Goal: Task Accomplishment & Management: Complete application form

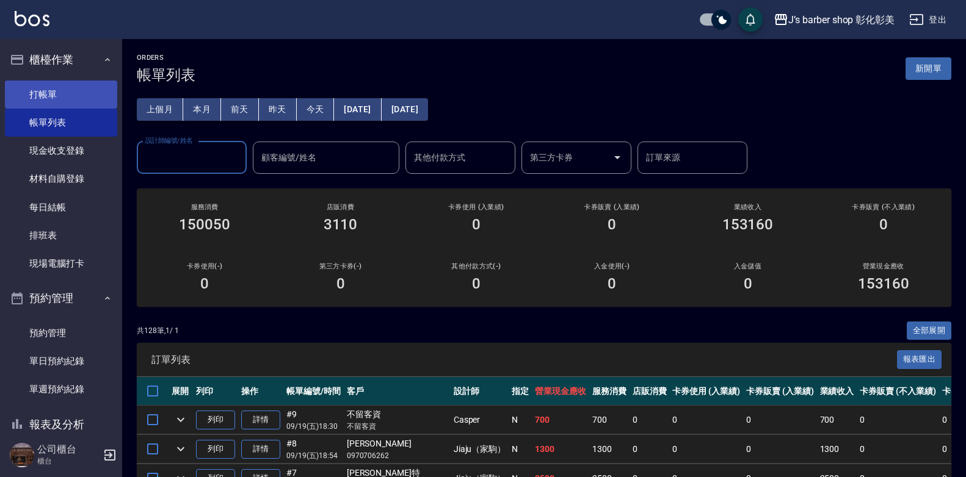
click at [90, 92] on link "打帳單" at bounding box center [61, 95] width 112 height 28
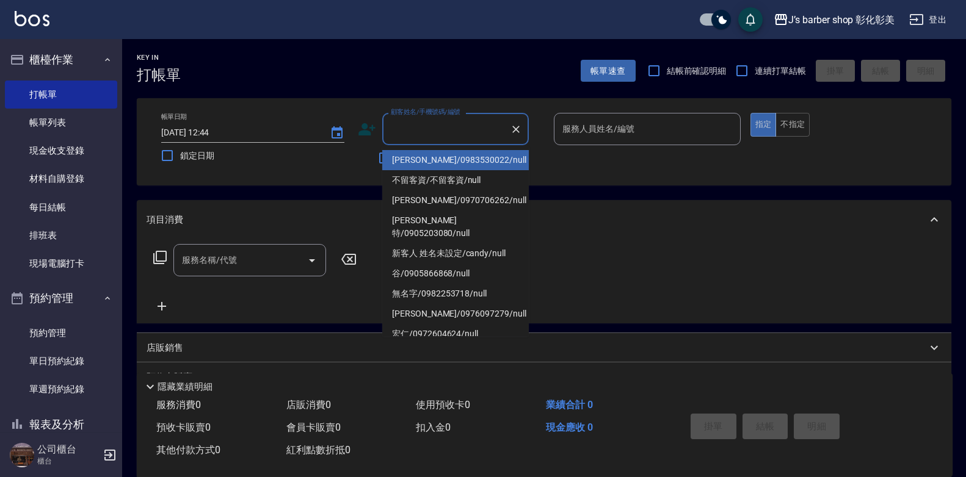
click at [406, 127] on input "顧客姓名/手機號碼/編號" at bounding box center [446, 128] width 117 height 21
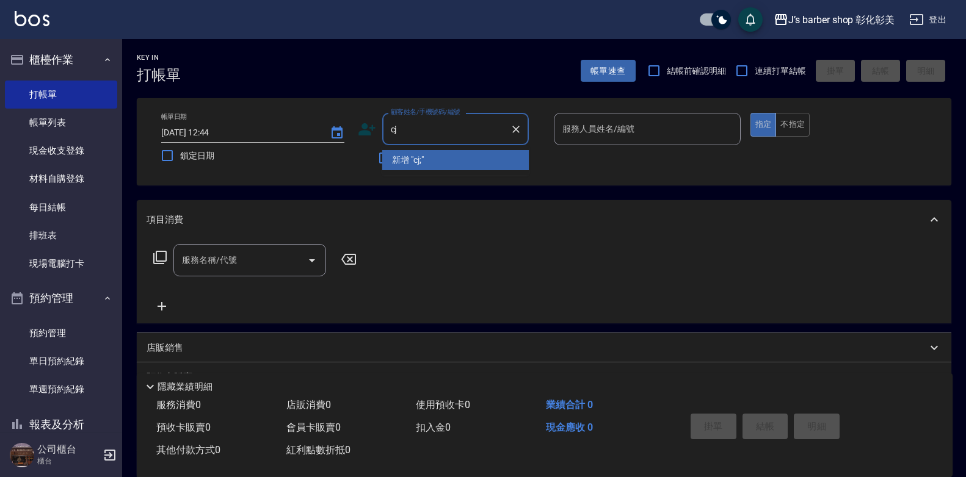
type input "c"
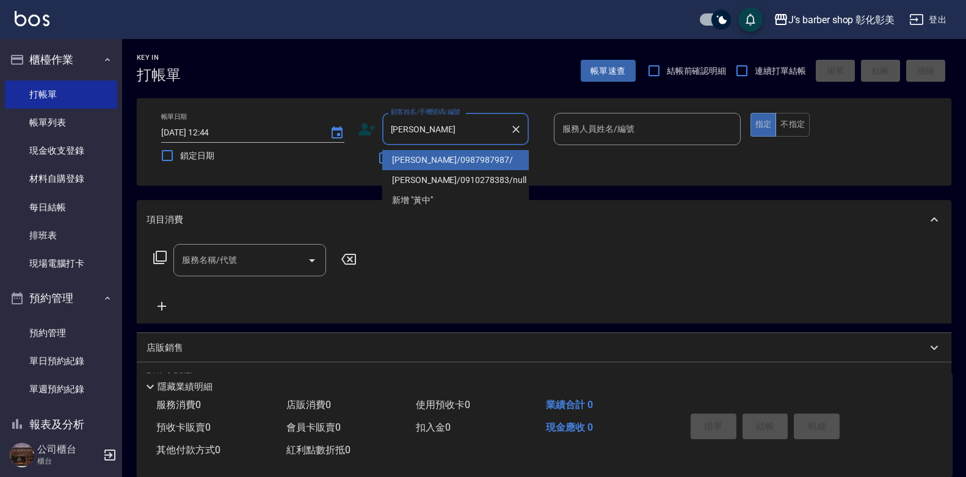
click at [430, 154] on li "[PERSON_NAME]/0987987987/" at bounding box center [455, 160] width 146 height 20
type input "[PERSON_NAME]/0987987987/"
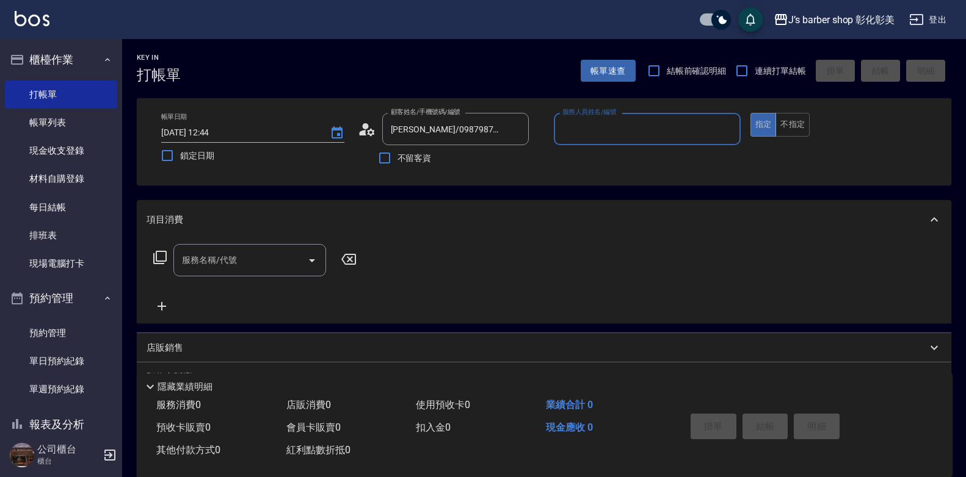
type input "LUNA(無代號)"
click at [243, 244] on div "服務名稱/代號 服務名稱/代號" at bounding box center [544, 281] width 814 height 84
click at [234, 262] on input "服務名稱/代號" at bounding box center [240, 260] width 123 height 21
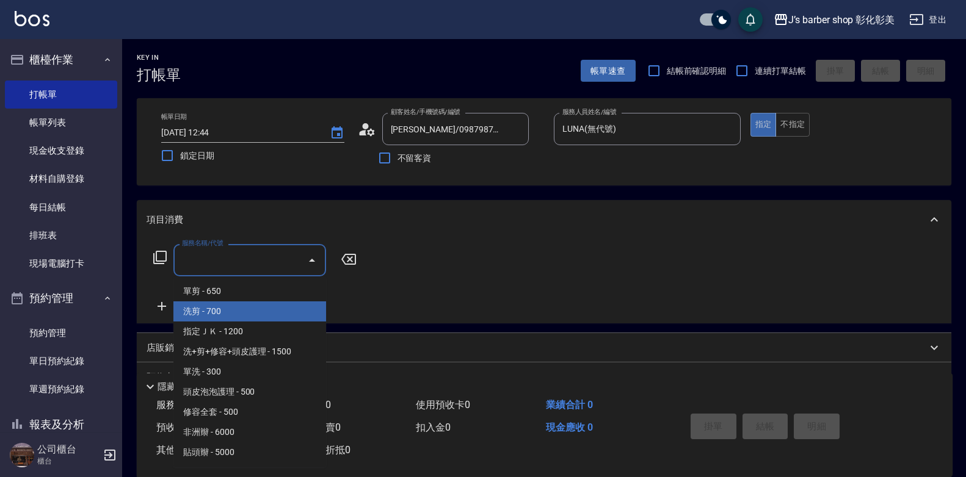
click at [219, 308] on span "洗剪 - 700" at bounding box center [249, 312] width 153 height 20
type input "洗剪(101)"
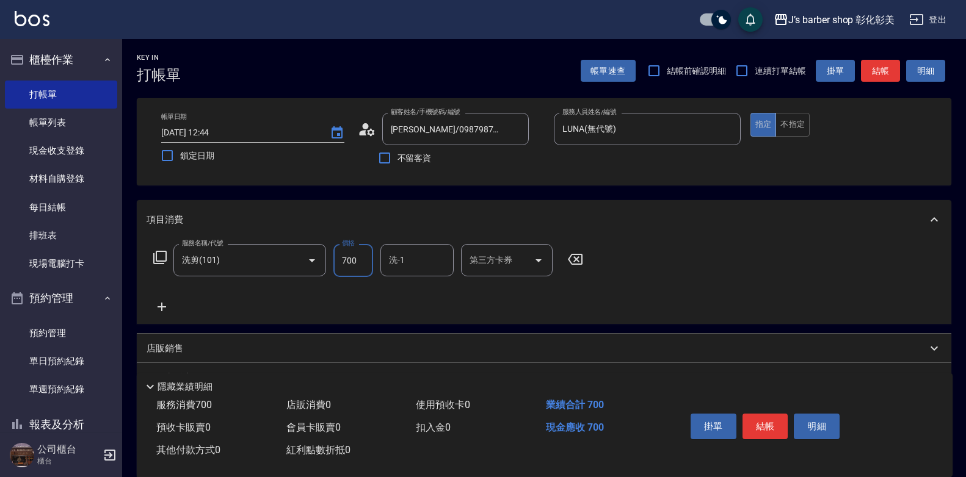
click at [349, 277] on input "700" at bounding box center [353, 260] width 40 height 33
type input "700"
click at [419, 258] on input "洗-1" at bounding box center [417, 260] width 62 height 21
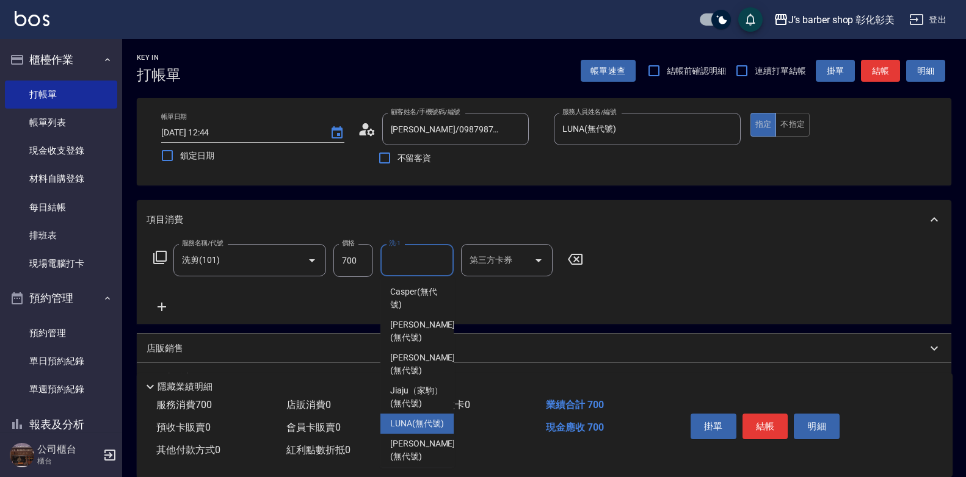
scroll to position [61, 0]
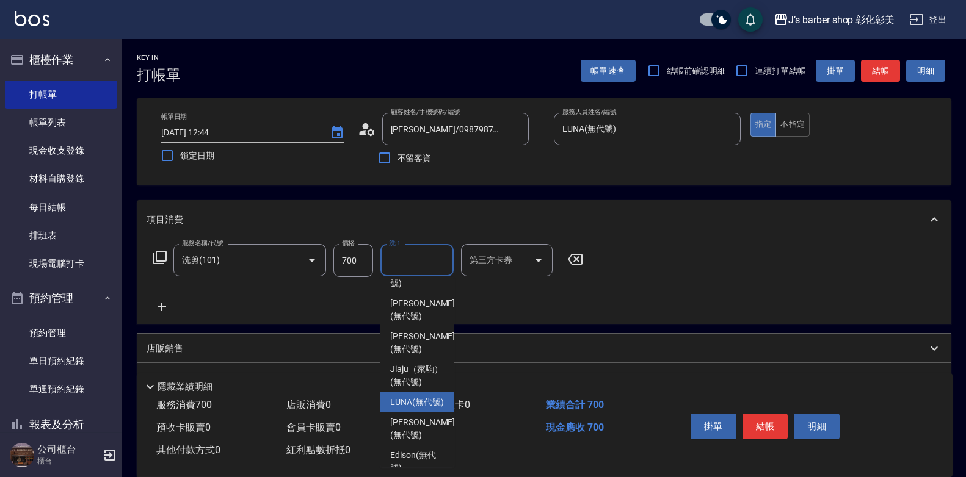
click at [406, 409] on span "LUNA (無代號)" at bounding box center [417, 402] width 54 height 13
type input "LUNA(無代號)"
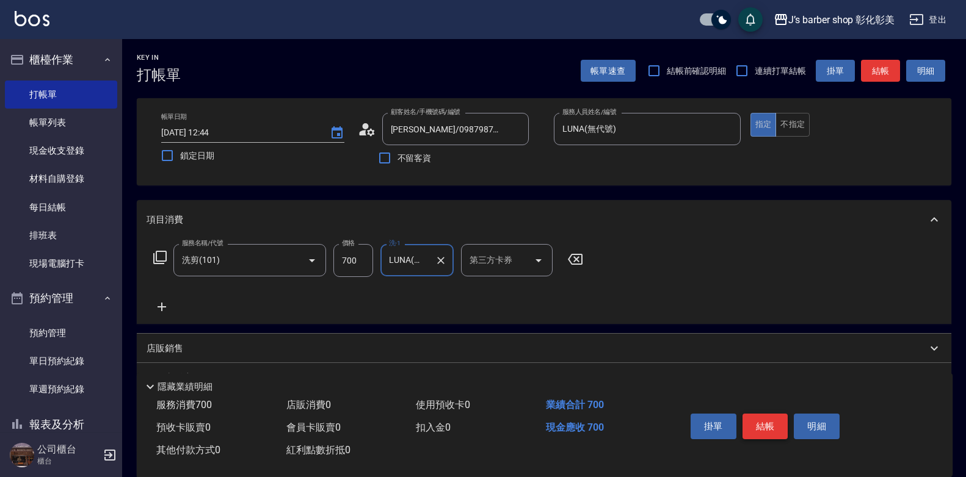
click at [770, 424] on button "結帳" at bounding box center [765, 427] width 46 height 26
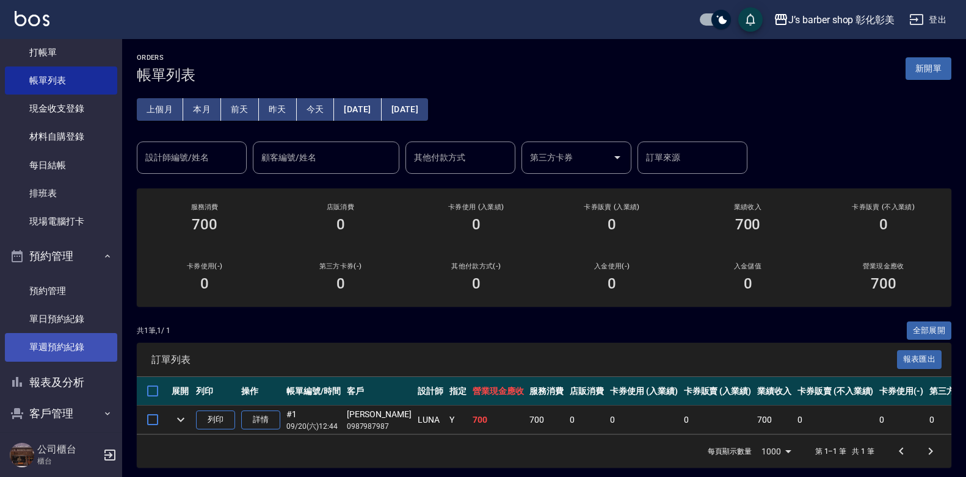
scroll to position [61, 0]
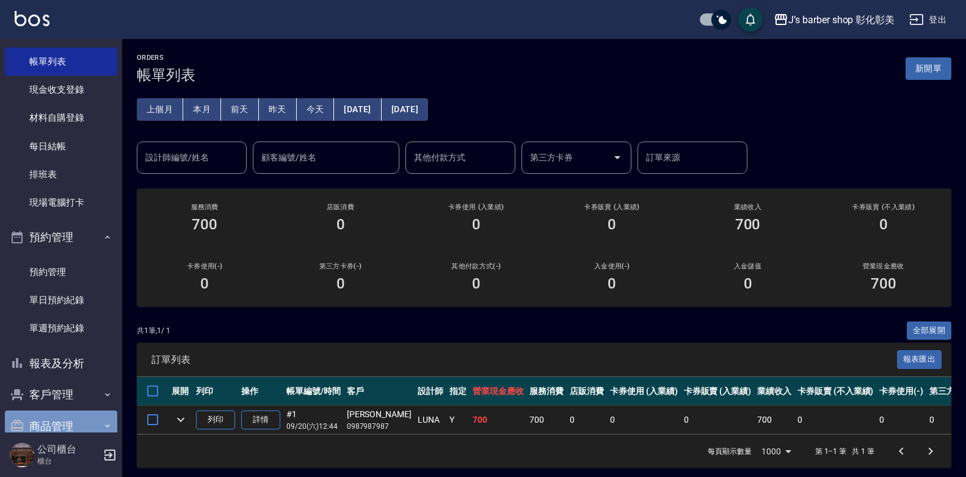
click at [74, 422] on button "商品管理" at bounding box center [61, 427] width 112 height 32
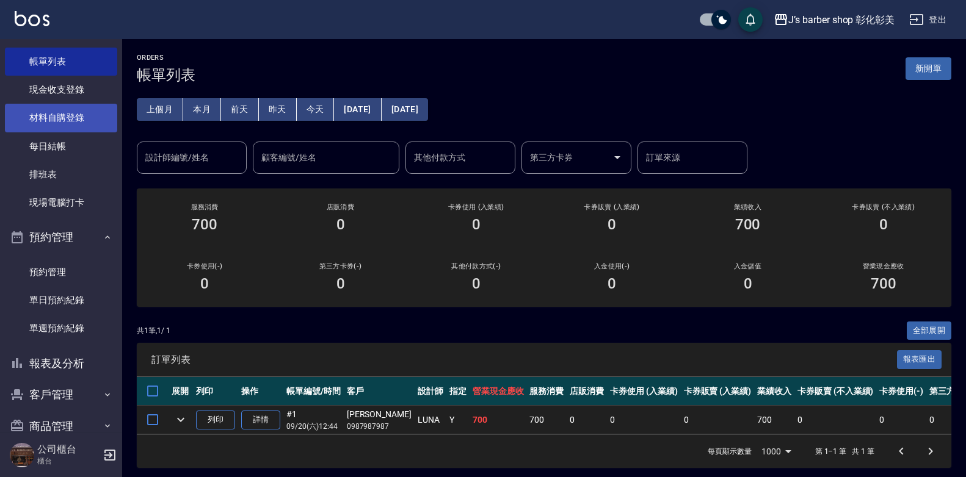
click at [84, 119] on link "材料自購登錄" at bounding box center [61, 118] width 112 height 28
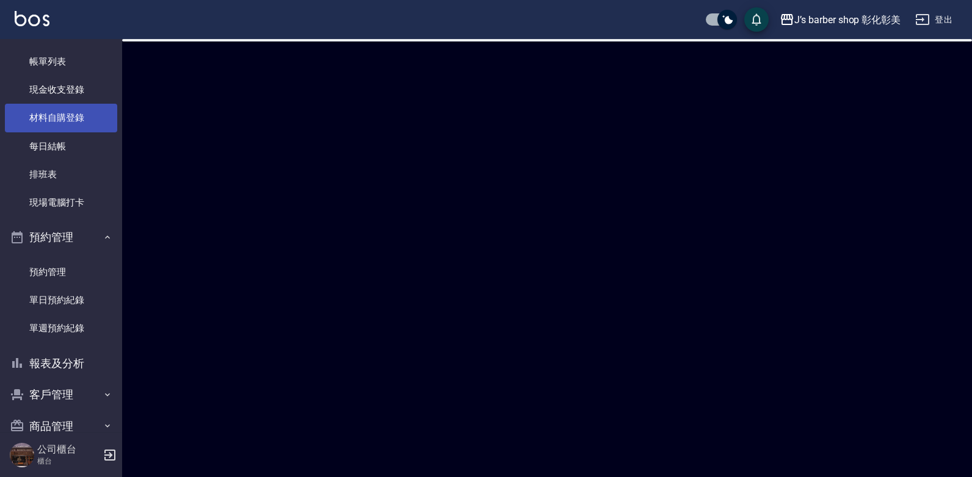
click at [84, 119] on link "材料自購登錄" at bounding box center [61, 118] width 112 height 28
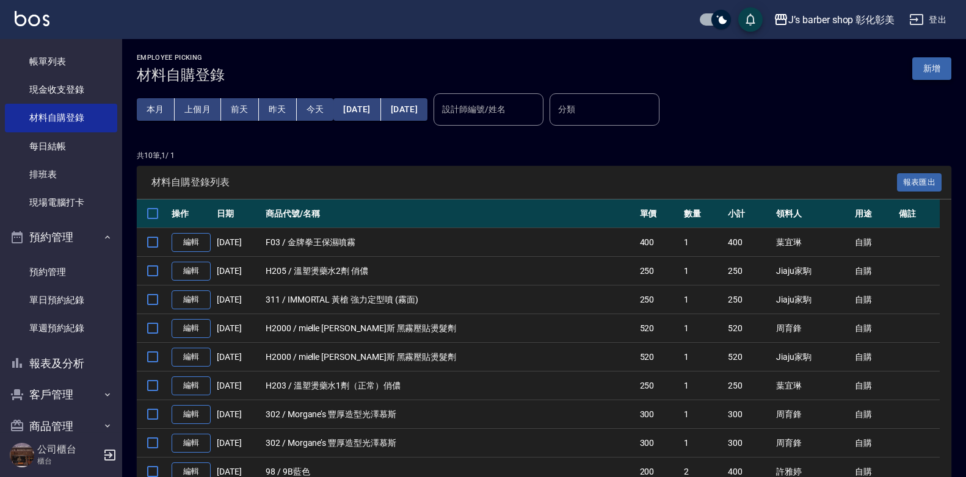
click at [933, 67] on button "新增" at bounding box center [931, 68] width 39 height 23
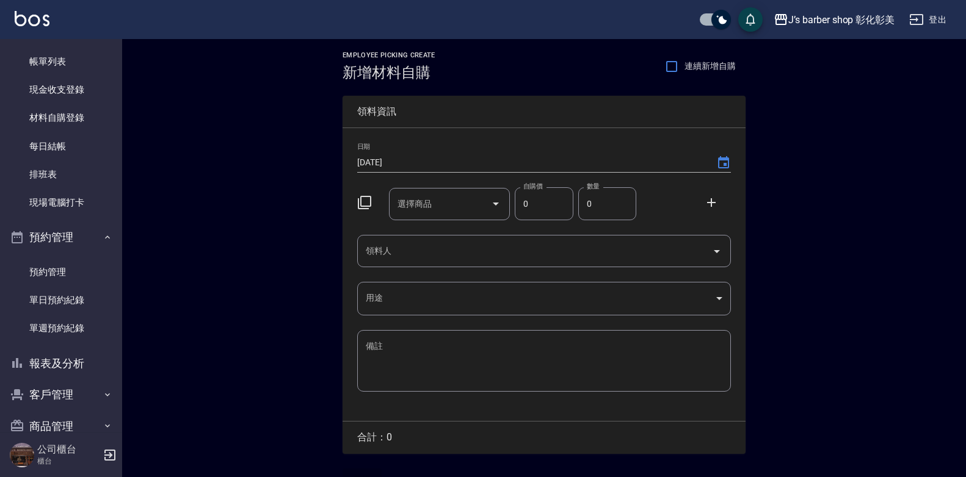
click at [437, 198] on input "選擇商品" at bounding box center [440, 203] width 92 height 21
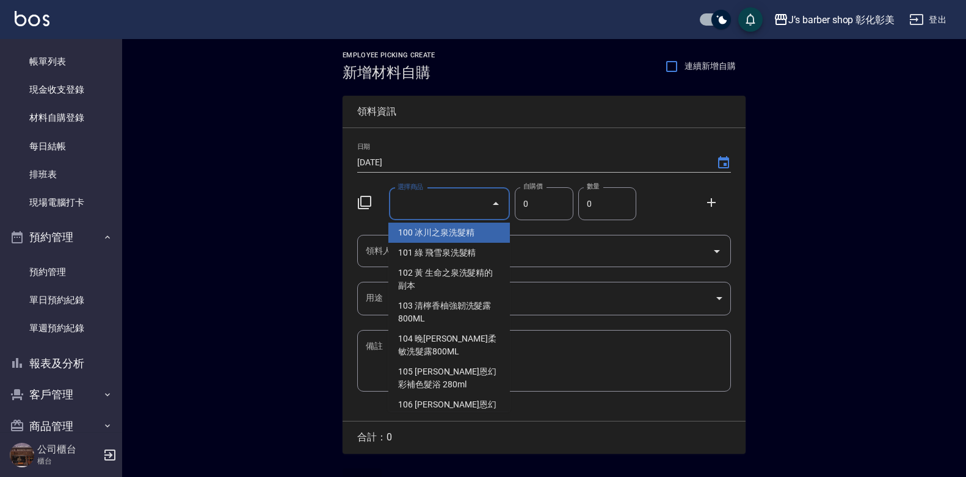
scroll to position [305, 0]
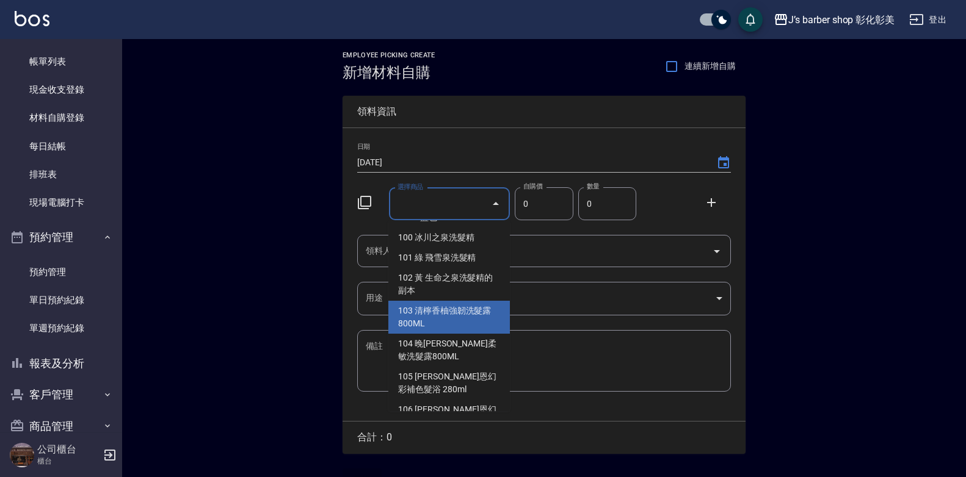
click at [466, 301] on li "103 清檸香柚強韌洗髮露800ML" at bounding box center [448, 317] width 121 height 33
type input "清檸香柚強韌洗髮露800ML"
type input "800"
type input "1"
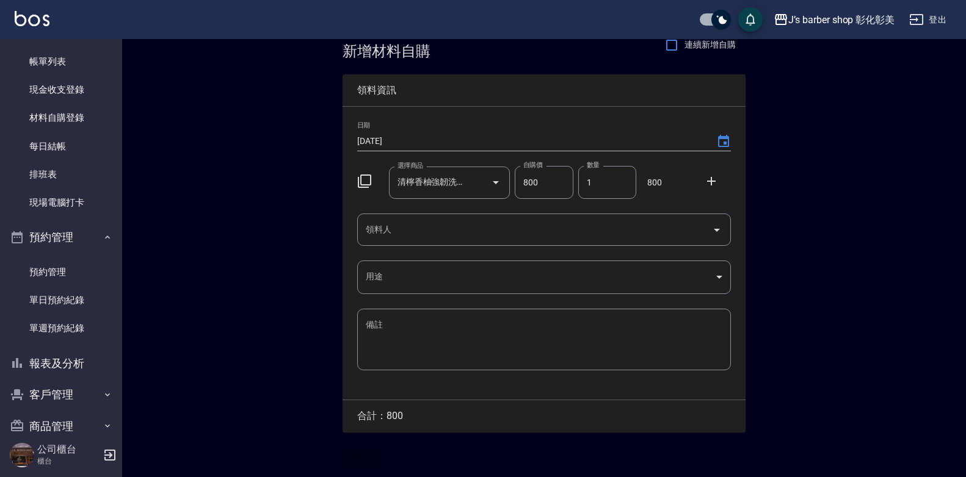
scroll to position [27, 0]
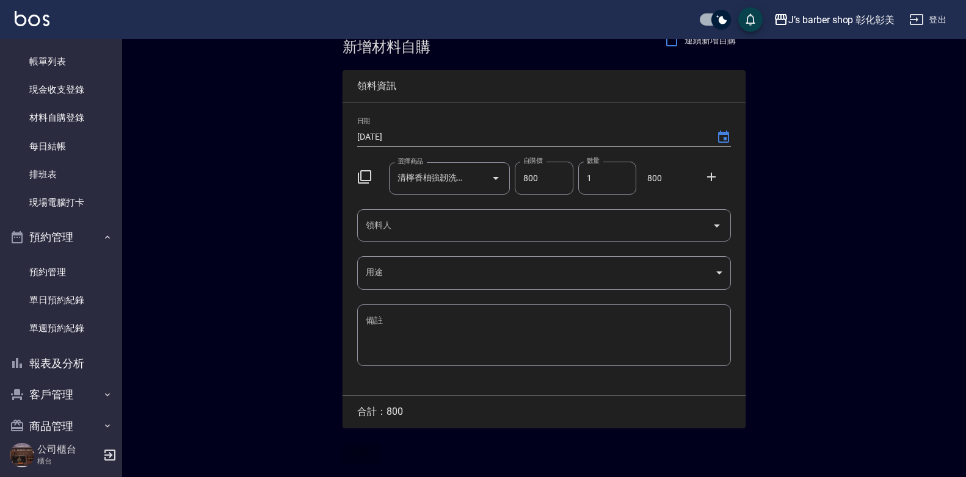
click at [416, 343] on textarea "備註" at bounding box center [544, 335] width 356 height 42
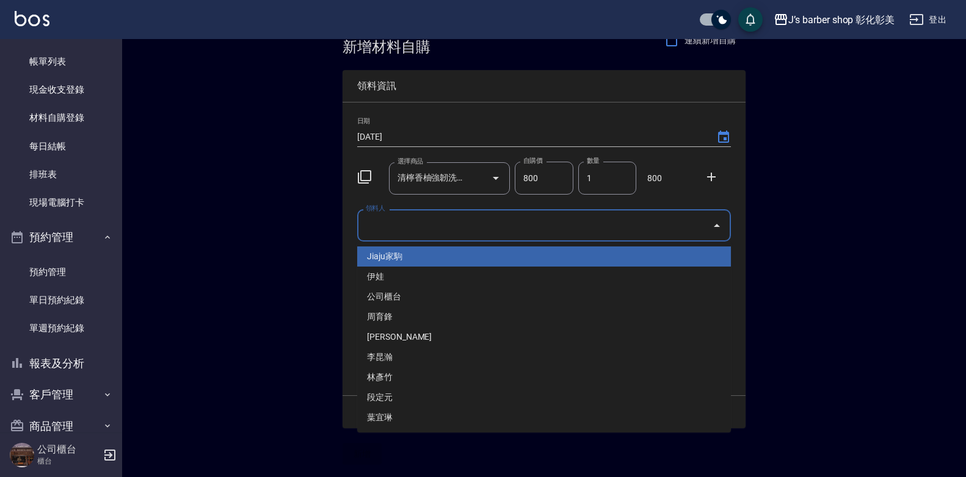
click at [421, 217] on input "領料人" at bounding box center [535, 225] width 344 height 21
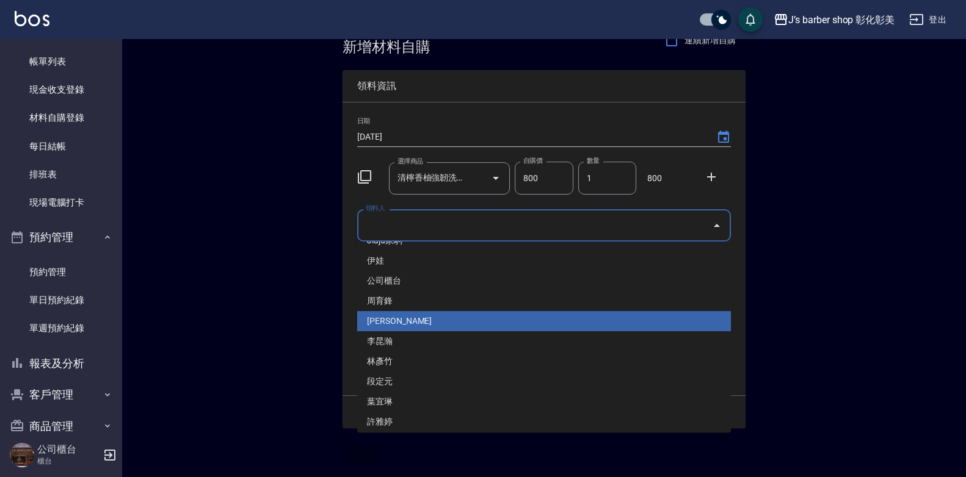
scroll to position [20, 0]
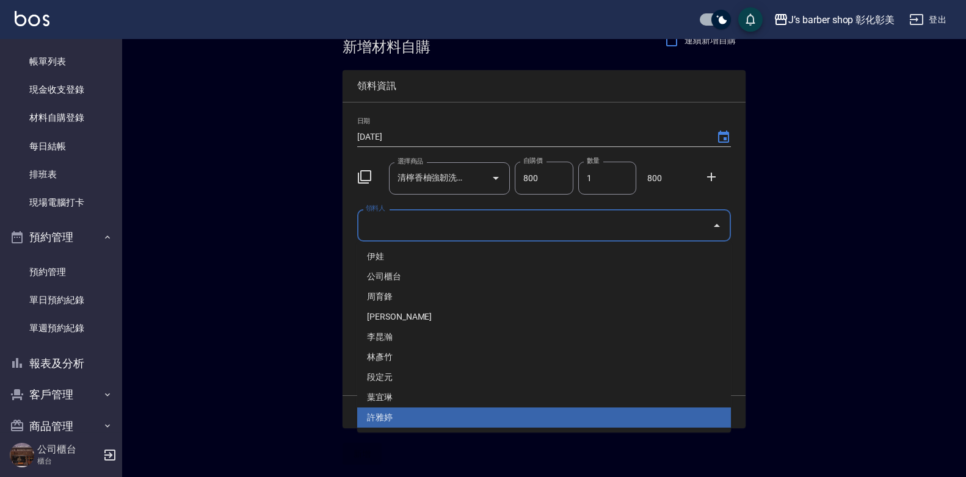
click at [403, 411] on li "許雅婷" at bounding box center [544, 418] width 374 height 20
type input "許雅婷"
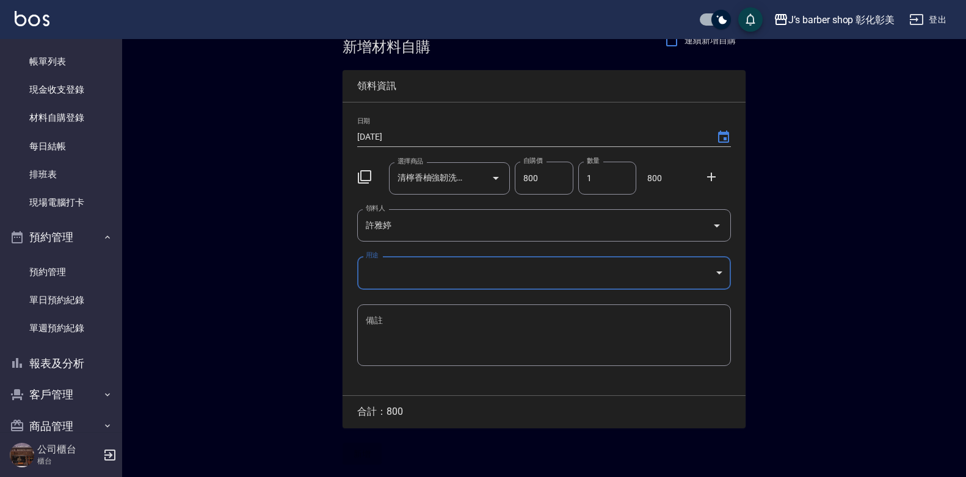
click at [828, 230] on div "Employee Picking Create 新增材料自購 連續新增自購 領料資訊 日期 [DATE] 選擇商品 清檸香柚強韌洗髮露800ML 選擇商品 自…" at bounding box center [544, 245] width 844 height 464
click at [363, 252] on div "日期 [DATE] 選擇商品 清檸香柚強韌洗髮露800ML 選擇商品 自購價 800 自購價 數量 1 數量 800 領料人 [PERSON_NAME] 領料…" at bounding box center [543, 249] width 403 height 293
click at [372, 263] on body "J’s barber shop 彰化彰美 登出 櫃檯作業 打帳單 帳單列表 現金收支登錄 材料自購登錄 每日結帳 排班表 現場電腦打卡 預約管理 預約管理 單…" at bounding box center [483, 225] width 966 height 503
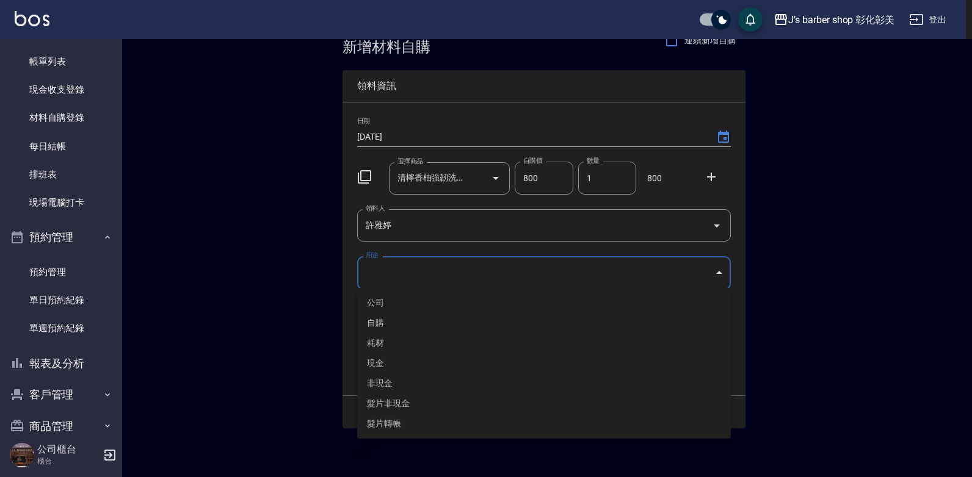
click at [396, 319] on li "自購" at bounding box center [544, 323] width 374 height 20
type input "自購"
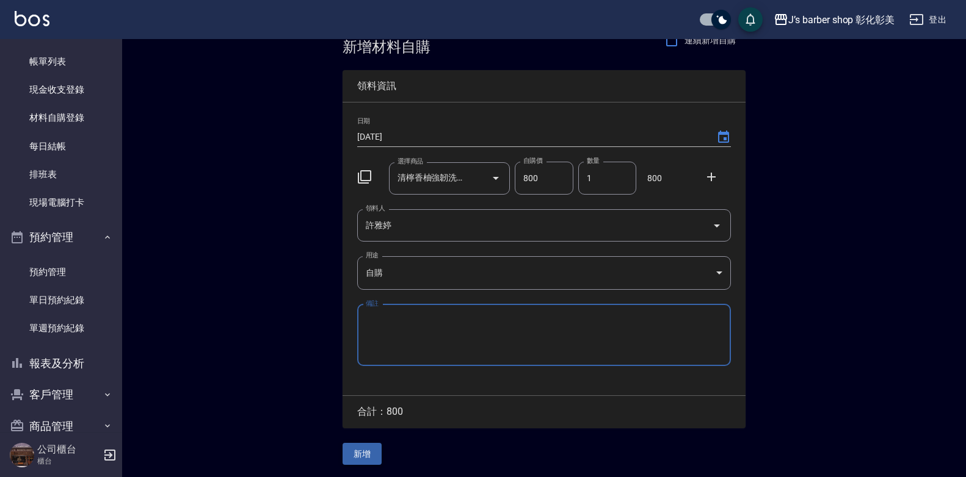
click at [375, 455] on button "新增" at bounding box center [361, 454] width 39 height 23
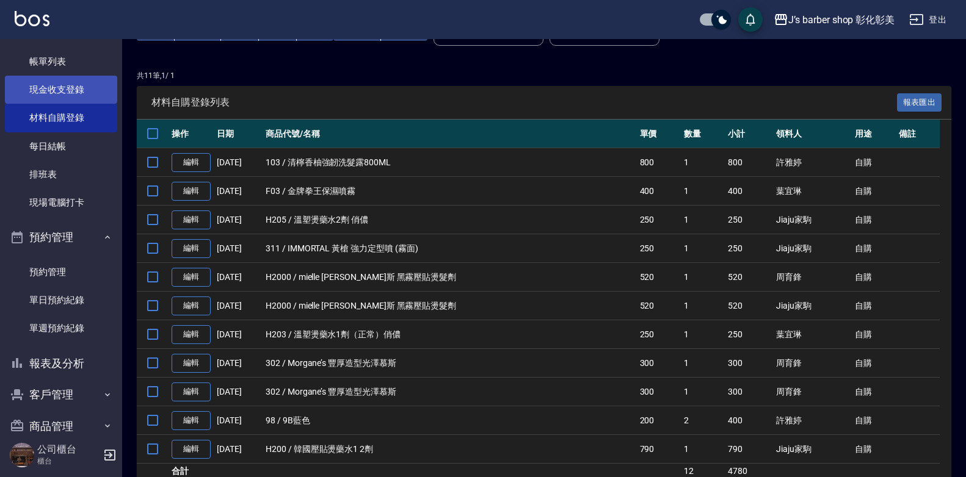
scroll to position [61, 0]
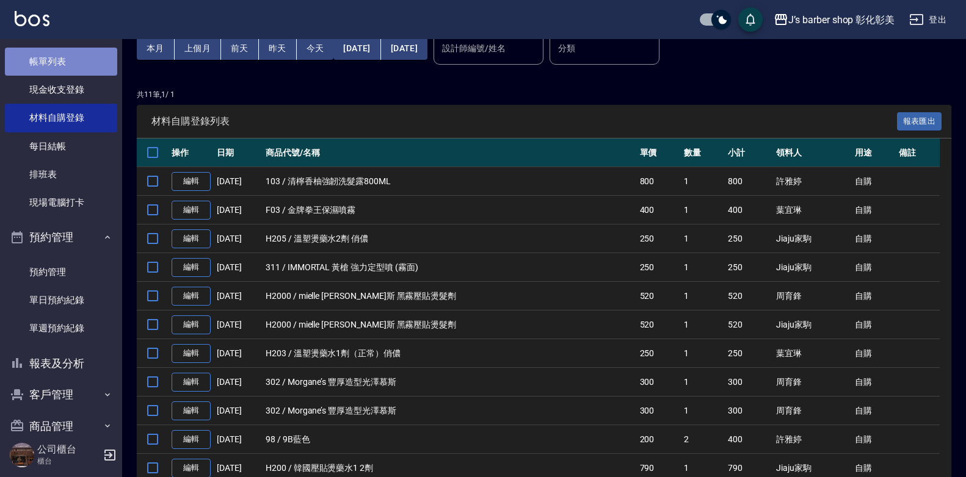
click at [71, 71] on link "帳單列表" at bounding box center [61, 62] width 112 height 28
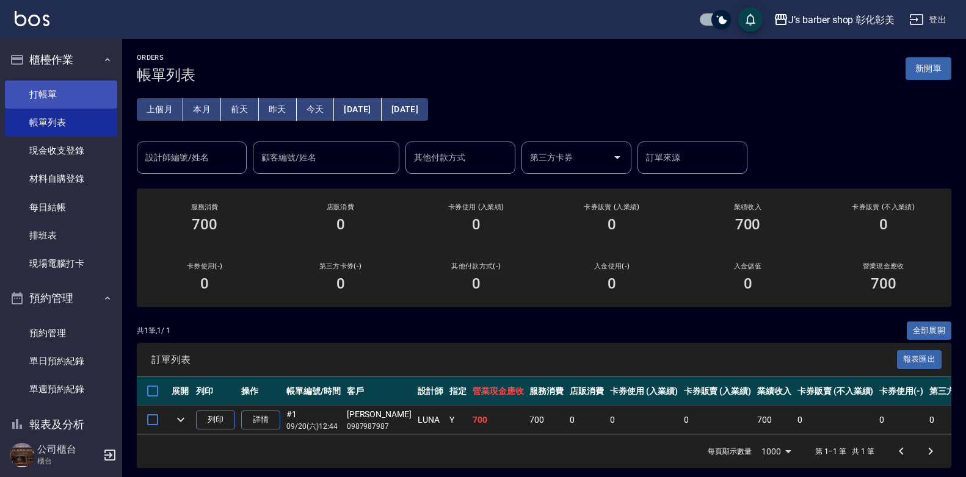
click at [80, 91] on link "打帳單" at bounding box center [61, 95] width 112 height 28
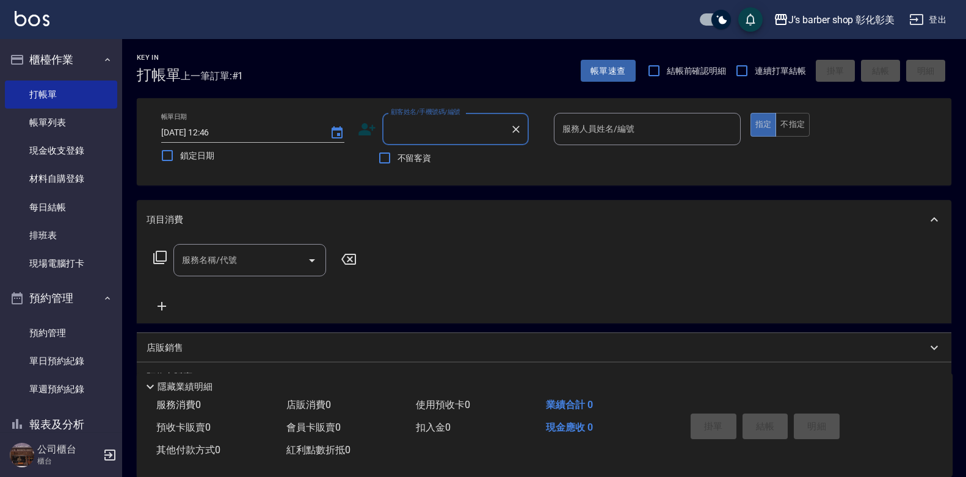
click at [441, 129] on input "顧客姓名/手機號碼/編號" at bounding box center [446, 128] width 117 height 21
click at [436, 124] on input "顧客姓名/手機號碼/編號" at bounding box center [446, 128] width 117 height 21
click at [101, 127] on link "帳單列表" at bounding box center [61, 123] width 112 height 28
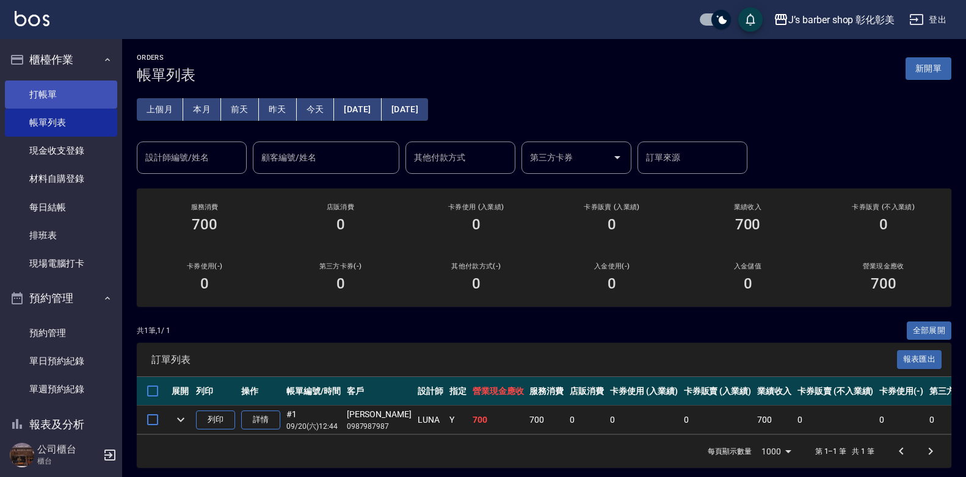
click at [52, 97] on link "打帳單" at bounding box center [61, 95] width 112 height 28
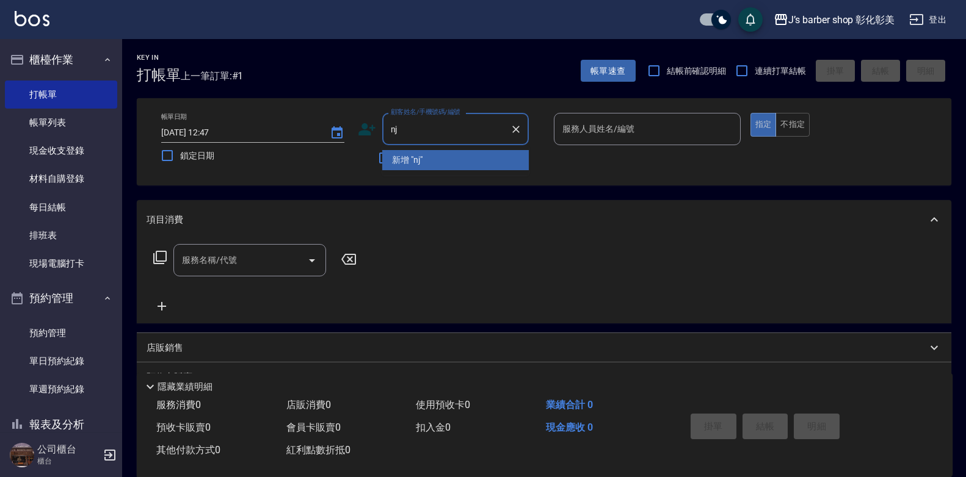
type input "n"
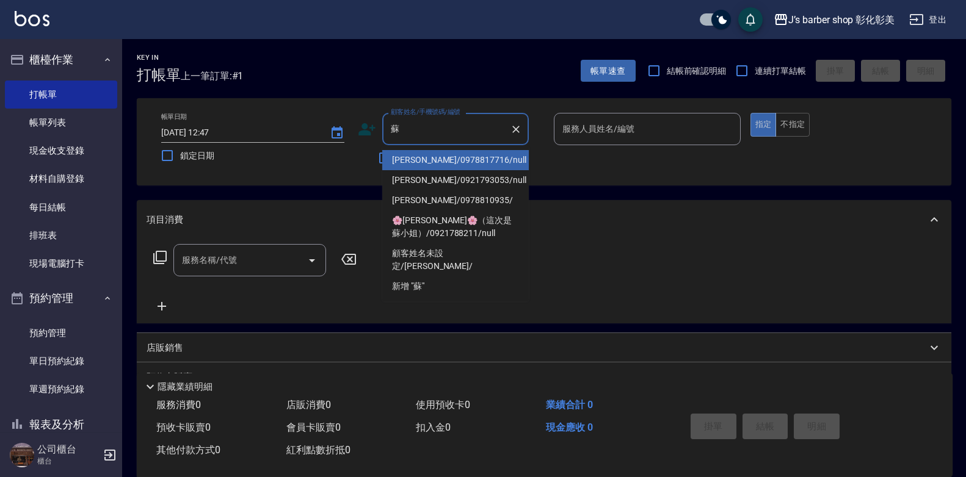
click at [497, 156] on li "[PERSON_NAME]/0978817716/null" at bounding box center [455, 160] width 146 height 20
type input "[PERSON_NAME]/0978817716/null"
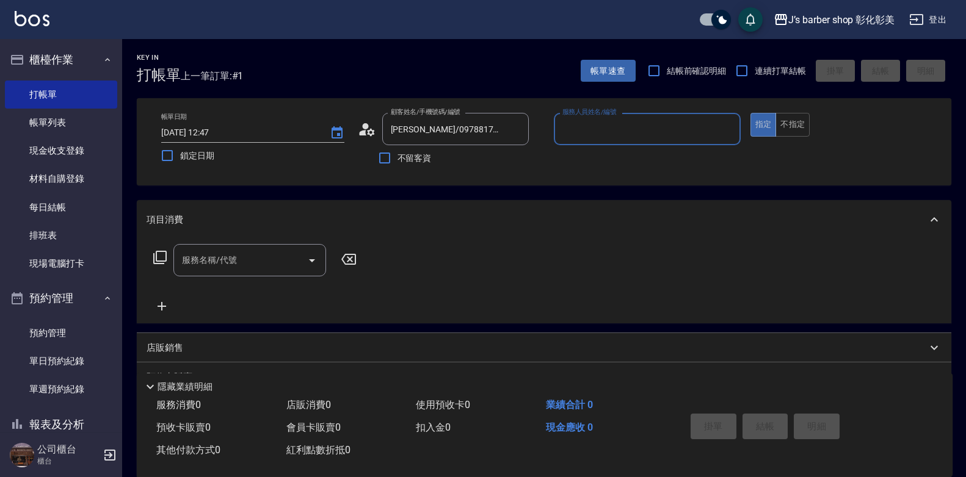
type input "LUNA(無代號)"
click at [286, 244] on div "服務名稱/代號 服務名稱/代號" at bounding box center [544, 281] width 814 height 84
click at [268, 271] on input "服務名稱/代號" at bounding box center [240, 260] width 123 height 21
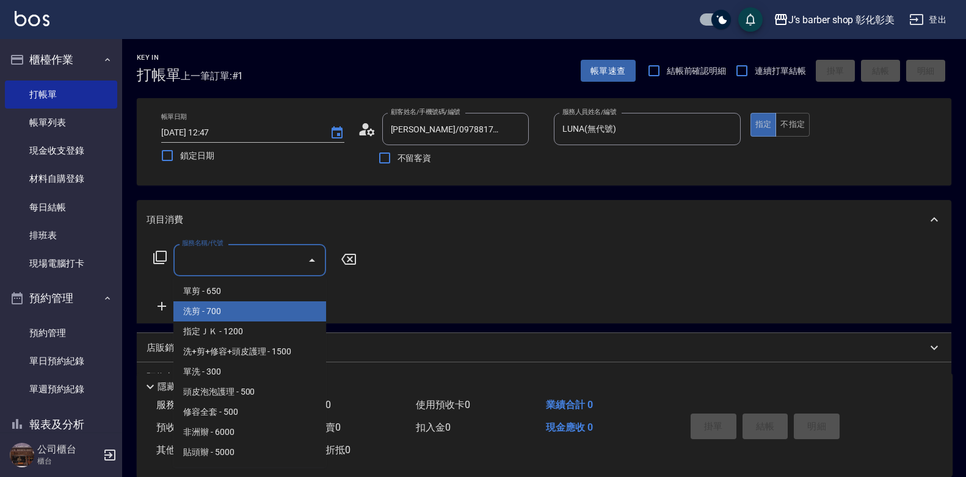
click at [247, 313] on span "洗剪 - 700" at bounding box center [249, 312] width 153 height 20
type input "洗剪(101)"
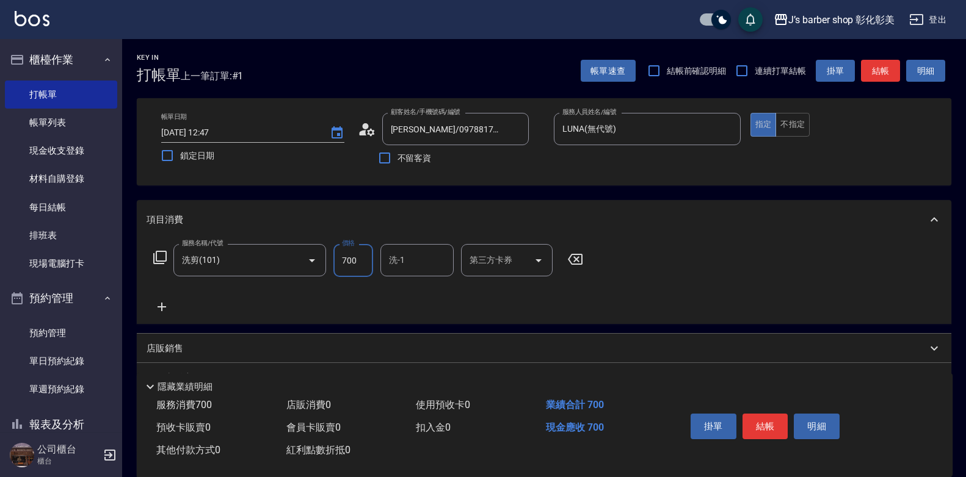
click at [354, 269] on input "700" at bounding box center [353, 260] width 40 height 33
type input "800"
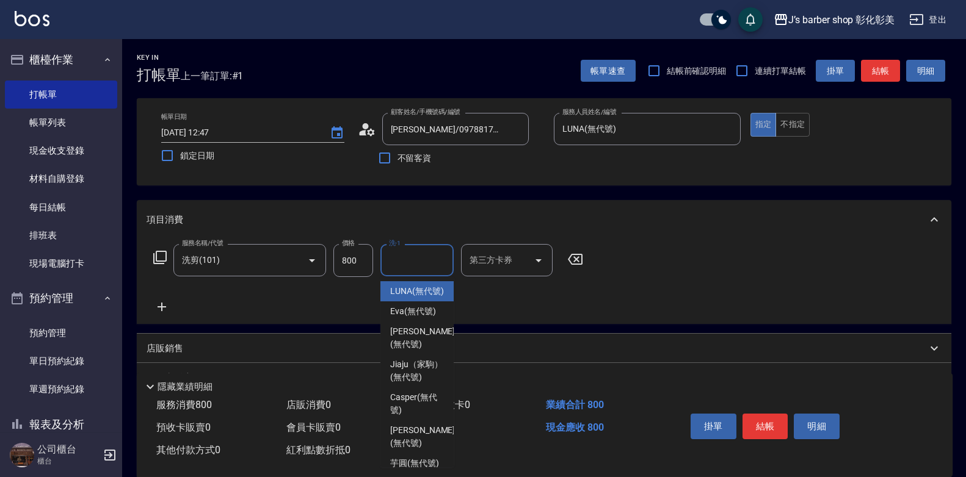
click at [413, 258] on input "洗-1" at bounding box center [417, 260] width 62 height 21
click at [412, 293] on span "LUNA (無代號)" at bounding box center [417, 291] width 54 height 13
type input "LUNA(無代號)"
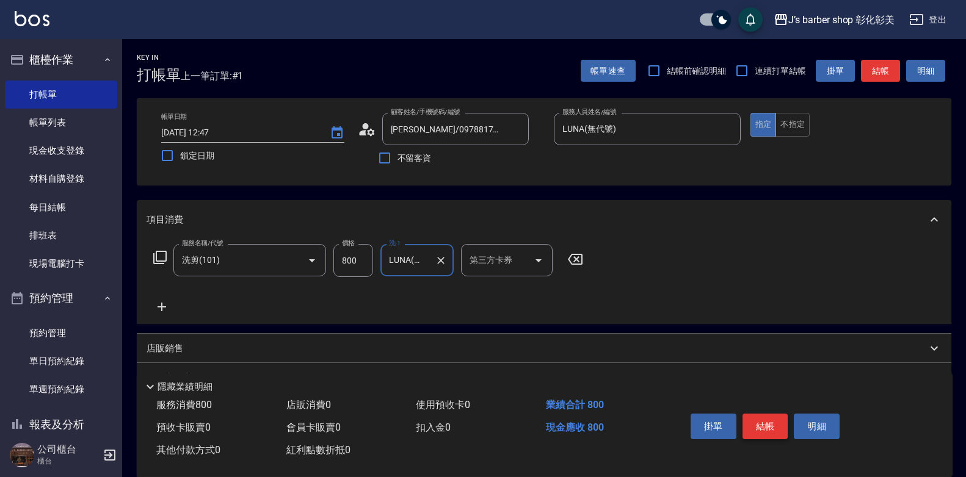
click at [770, 428] on button "結帳" at bounding box center [765, 427] width 46 height 26
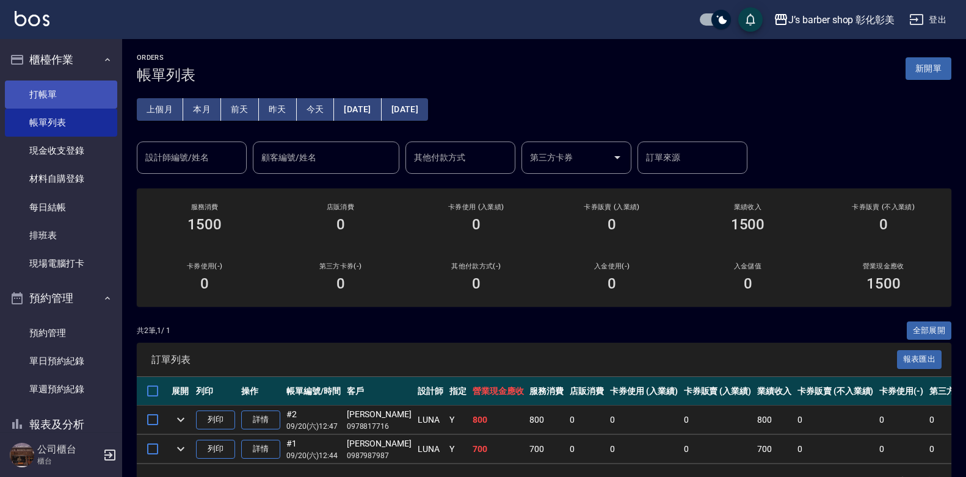
click at [74, 93] on link "打帳單" at bounding box center [61, 95] width 112 height 28
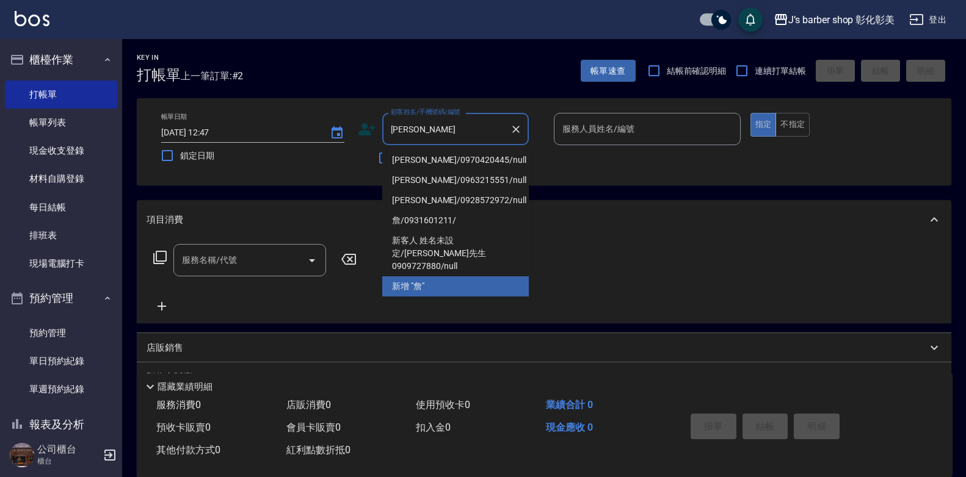
click at [462, 171] on li "[PERSON_NAME]/0963215551/null" at bounding box center [455, 180] width 146 height 20
click at [462, 171] on div "不留客資" at bounding box center [443, 158] width 171 height 26
type input "[PERSON_NAME]/0963215551/null"
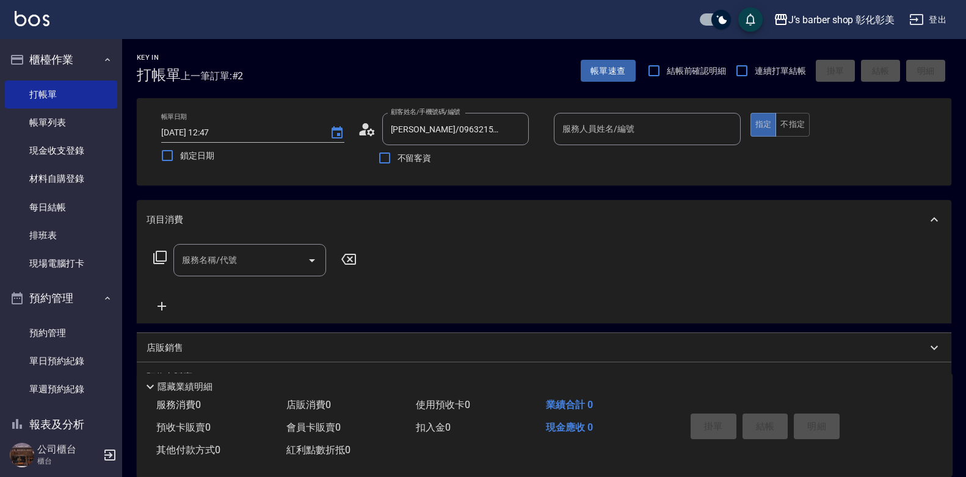
click at [593, 130] on input "服務人員姓名/編號" at bounding box center [647, 128] width 176 height 21
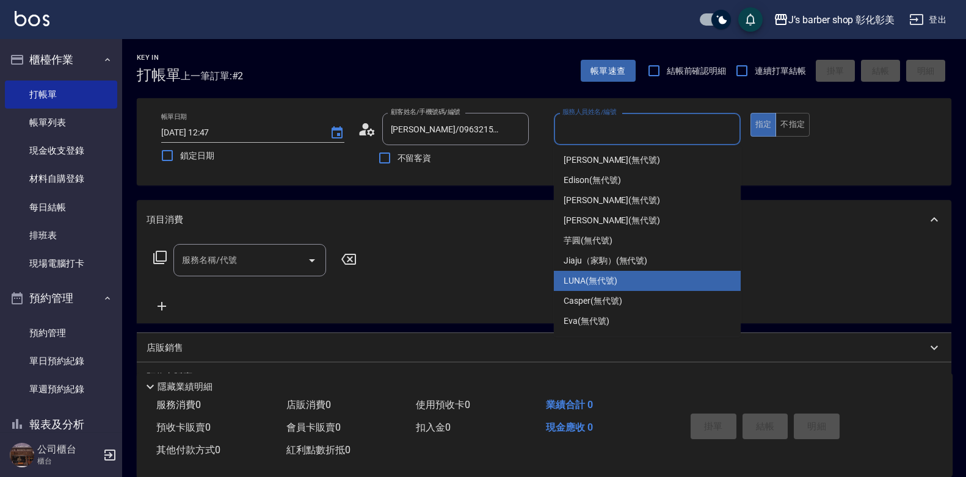
click at [621, 277] on div "LUNA (無代號)" at bounding box center [647, 281] width 187 height 20
type input "LUNA(無代號)"
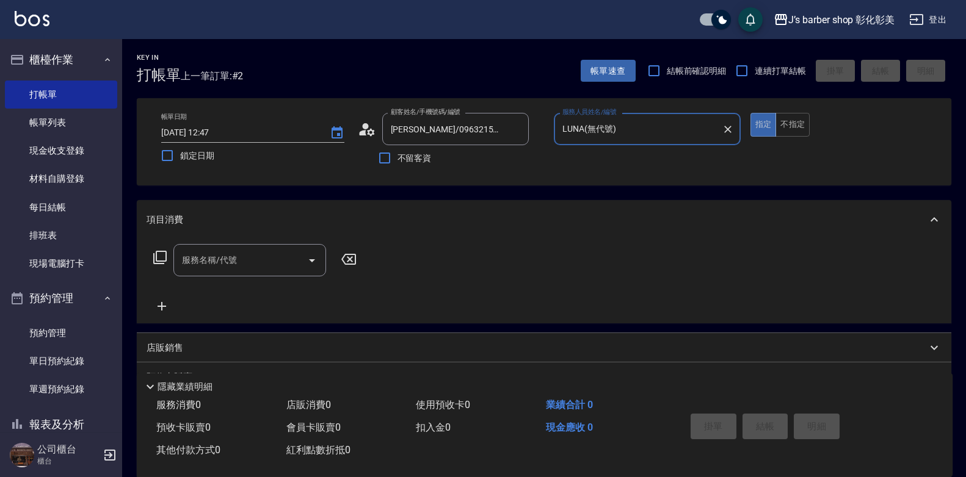
click at [282, 273] on div "服務名稱/代號" at bounding box center [249, 260] width 153 height 32
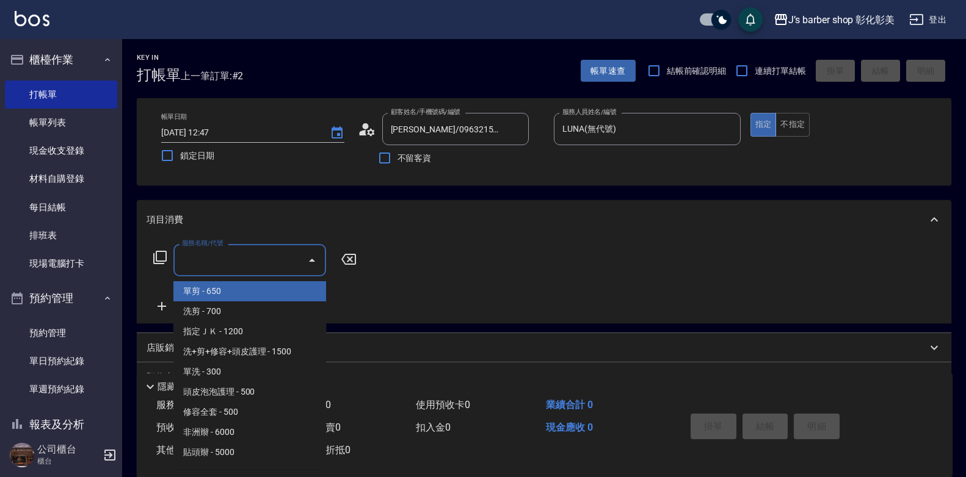
click at [262, 264] on input "服務名稱/代號" at bounding box center [240, 260] width 123 height 21
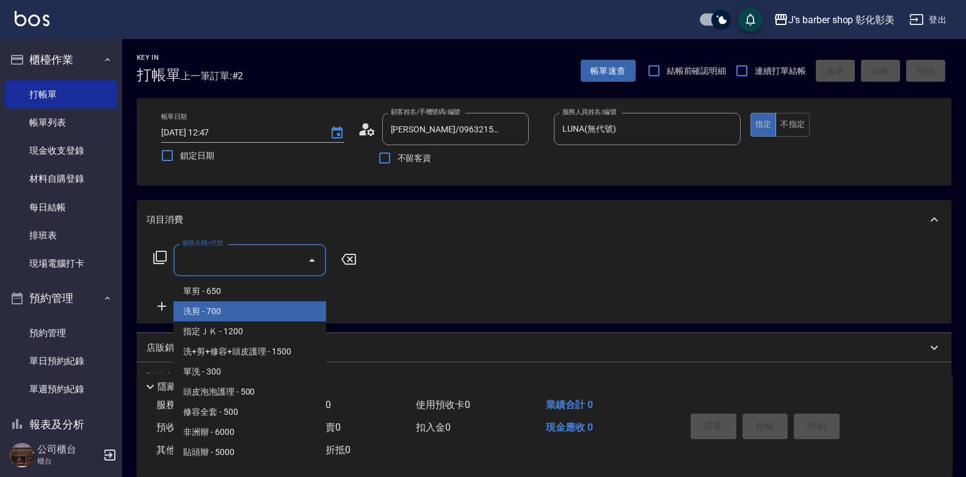
drag, startPoint x: 261, startPoint y: 307, endPoint x: 282, endPoint y: 292, distance: 26.3
click at [261, 307] on span "洗剪 - 700" at bounding box center [249, 312] width 153 height 20
type input "洗剪(101)"
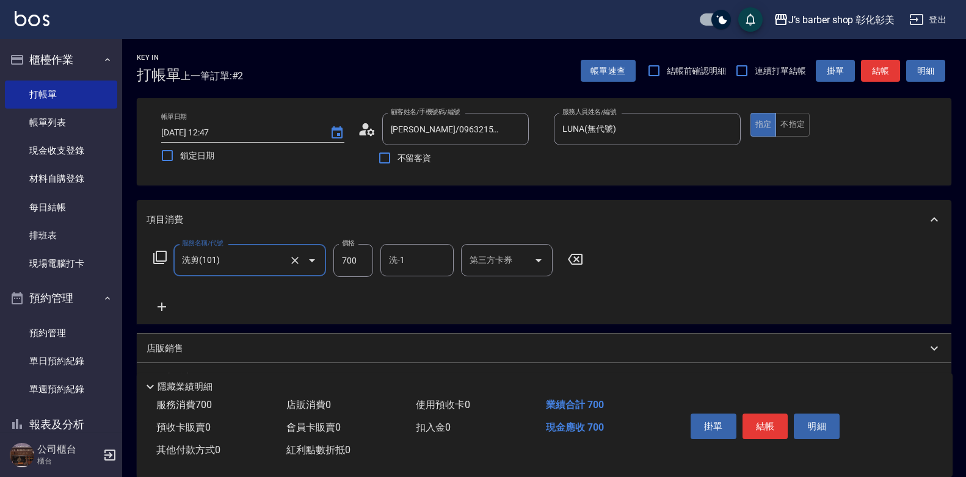
click at [374, 264] on div "服務名稱/代號 洗剪(101) 服務名稱/代號 價格 700 價格 洗-1 洗-1 第三方卡券 第三方卡券" at bounding box center [368, 260] width 444 height 33
drag, startPoint x: 374, startPoint y: 264, endPoint x: 353, endPoint y: 256, distance: 22.2
click at [353, 256] on input "700" at bounding box center [353, 260] width 40 height 33
type input "800"
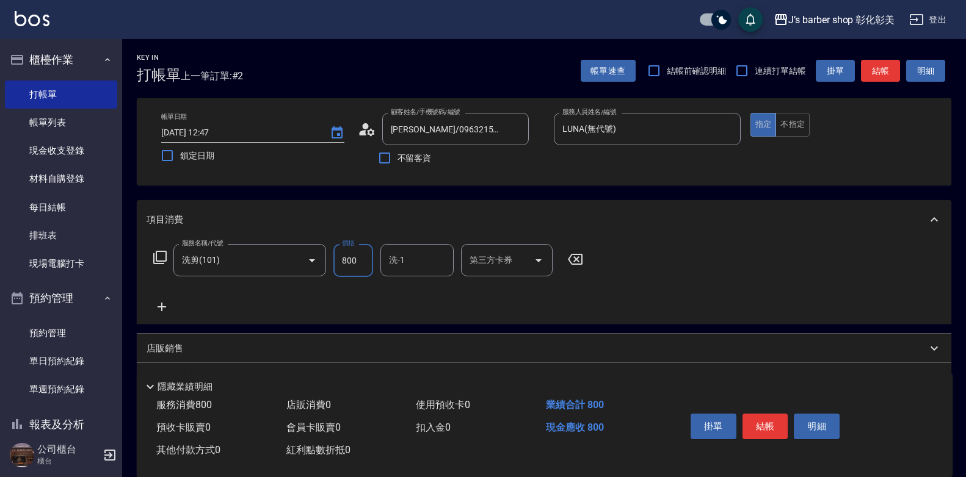
click at [439, 261] on input "洗-1" at bounding box center [417, 260] width 62 height 21
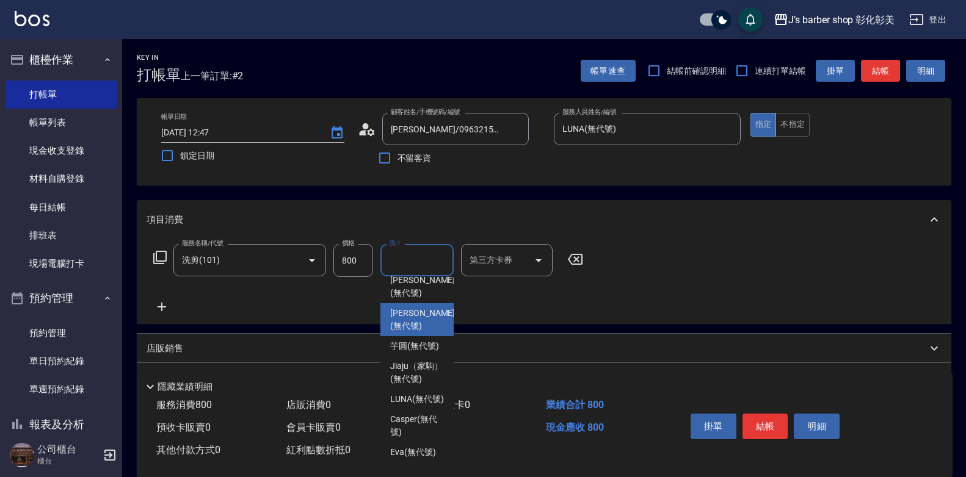
scroll to position [103, 0]
click at [405, 398] on span "LUNA (無代號)" at bounding box center [417, 399] width 54 height 13
type input "LUNA(無代號)"
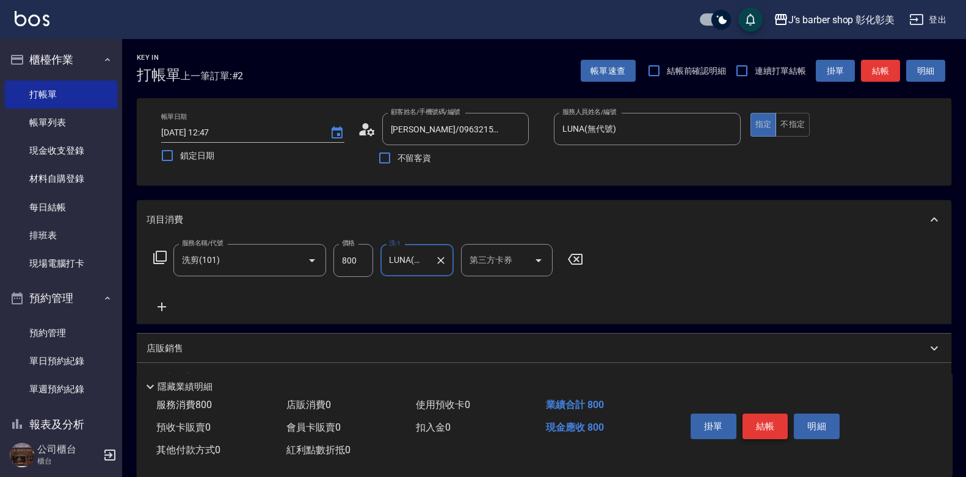
click at [759, 427] on button "結帳" at bounding box center [765, 427] width 46 height 26
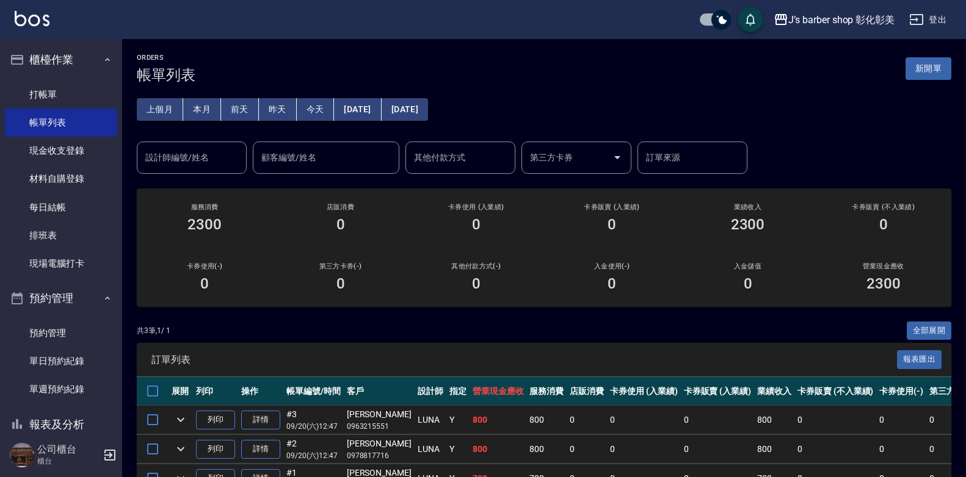
click at [189, 158] on div "設計師編號/姓名 設計師編號/姓名" at bounding box center [192, 158] width 110 height 32
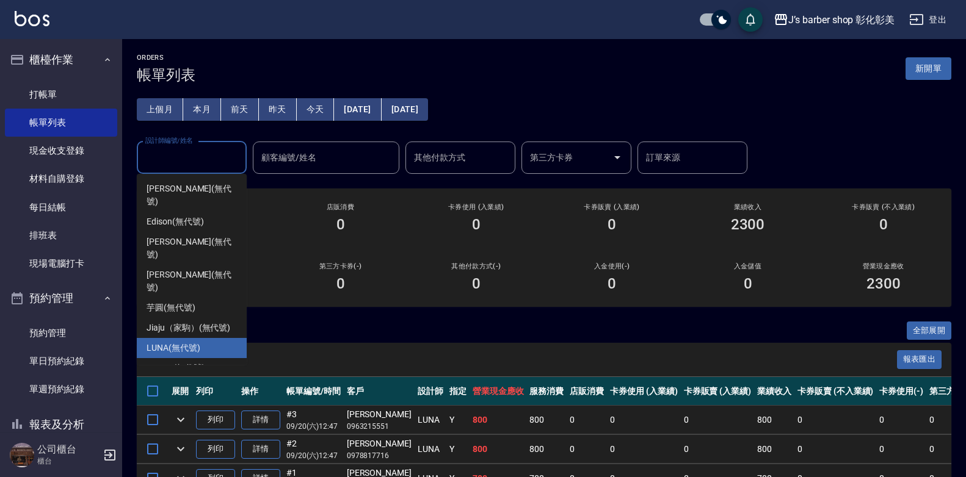
click at [203, 338] on div "LUNA (無代號)" at bounding box center [192, 348] width 110 height 20
type input "LUNA(無代號)"
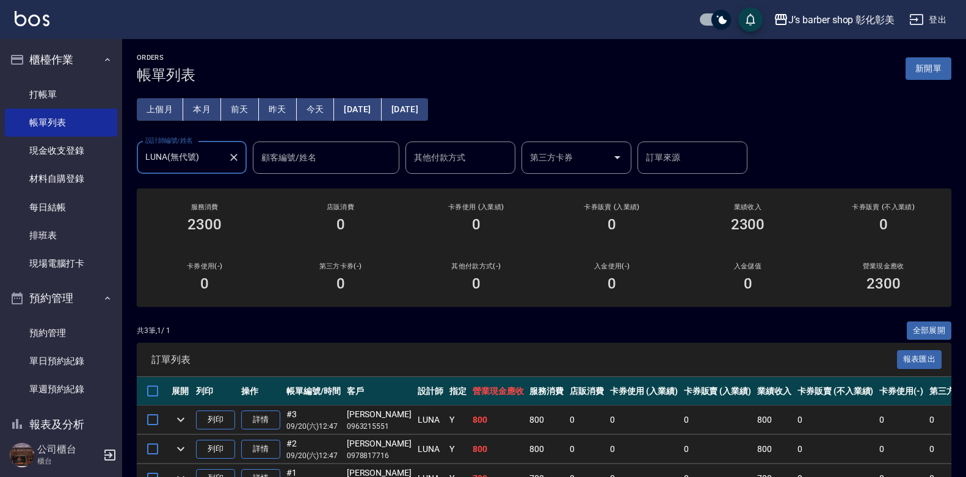
click at [215, 104] on button "本月" at bounding box center [202, 109] width 38 height 23
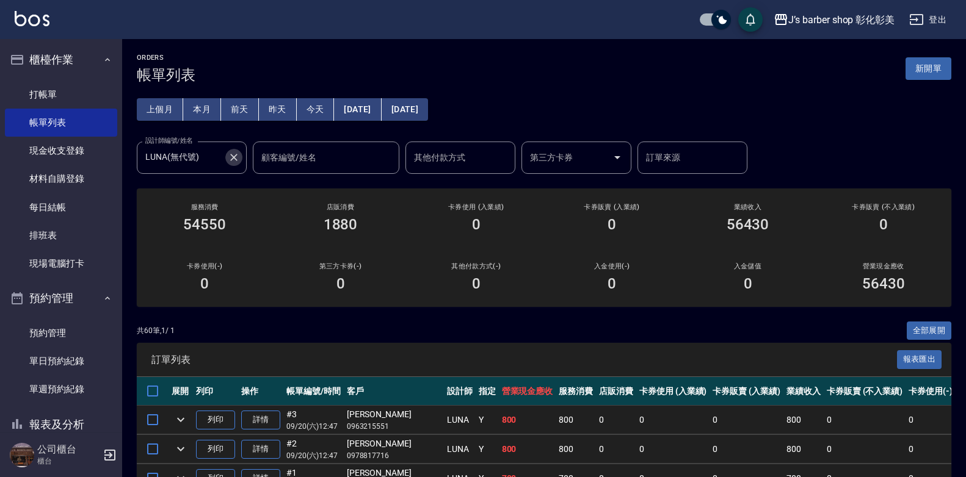
click at [237, 156] on icon "Clear" at bounding box center [234, 157] width 12 height 12
click at [223, 156] on input "LUNA(無代號)" at bounding box center [182, 157] width 81 height 21
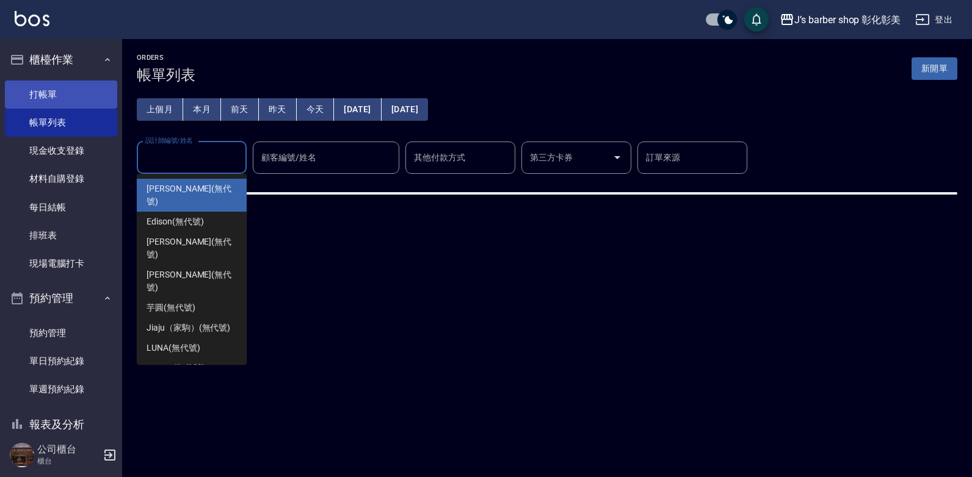
click at [57, 85] on link "打帳單" at bounding box center [61, 95] width 112 height 28
